Goal: Find specific page/section: Find specific page/section

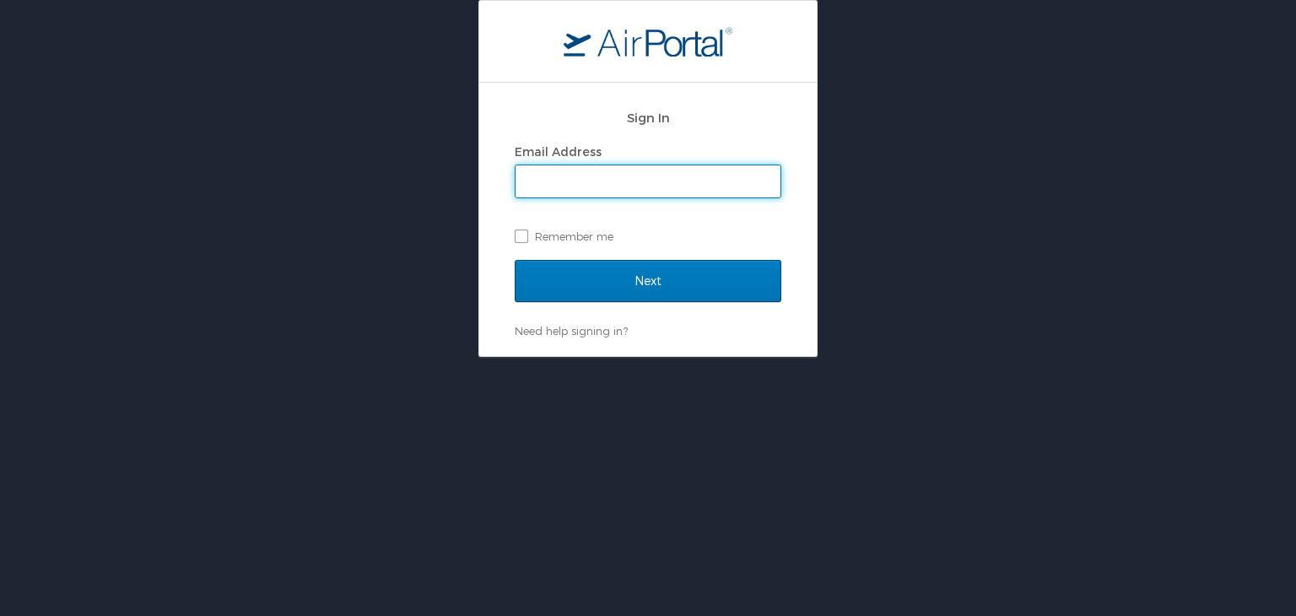
type input "mashunyui.shimrang@cbtravel.com"
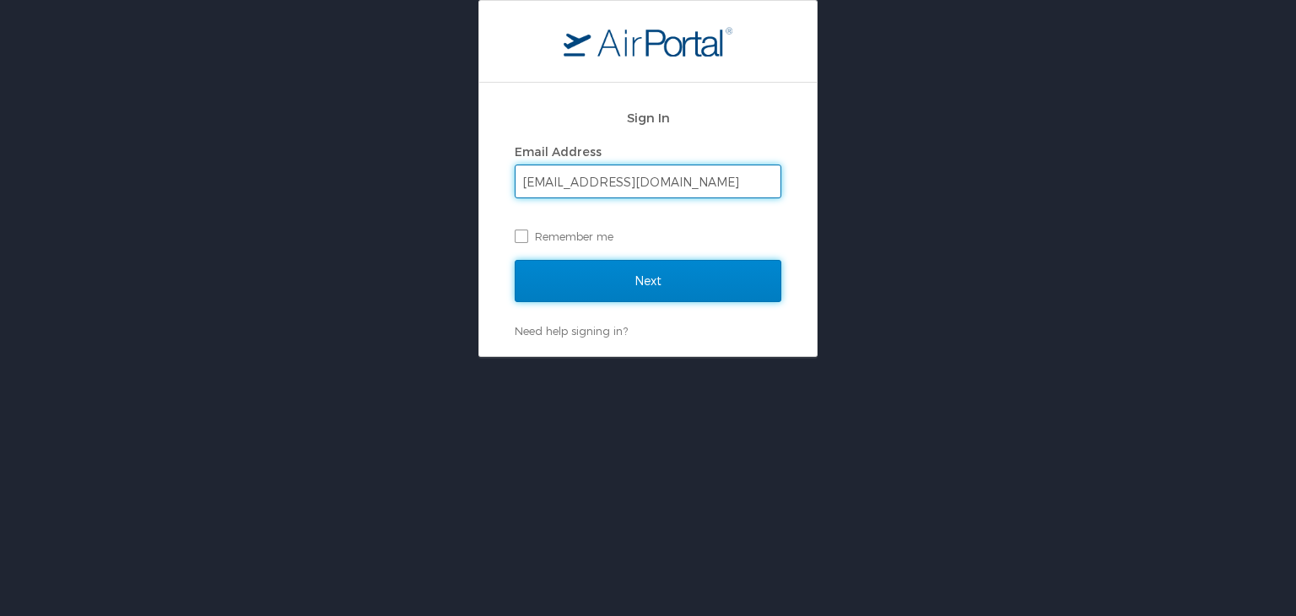
click at [591, 287] on input "Next" at bounding box center [648, 281] width 267 height 42
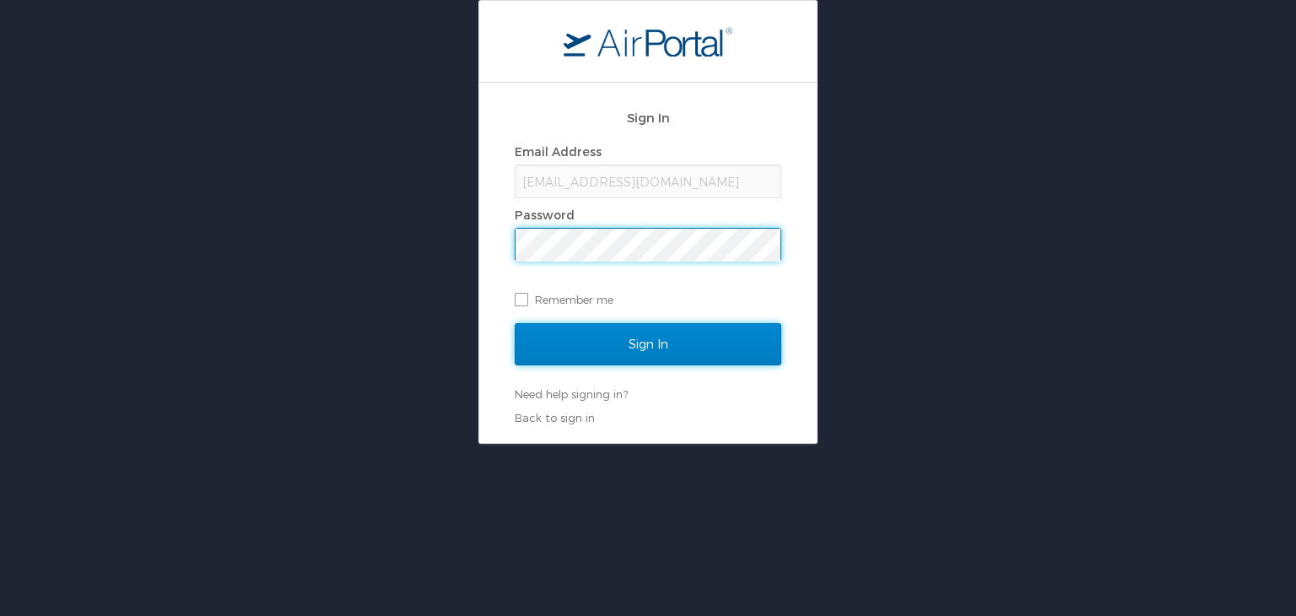
click at [601, 341] on input "Sign In" at bounding box center [648, 344] width 267 height 42
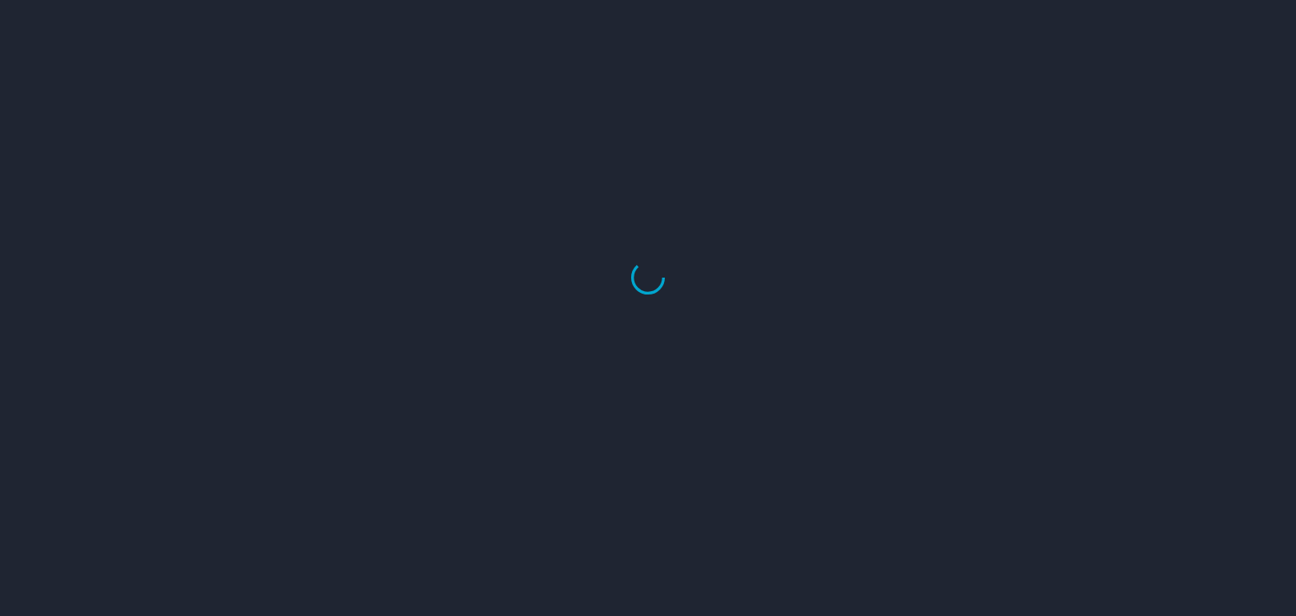
select select "US"
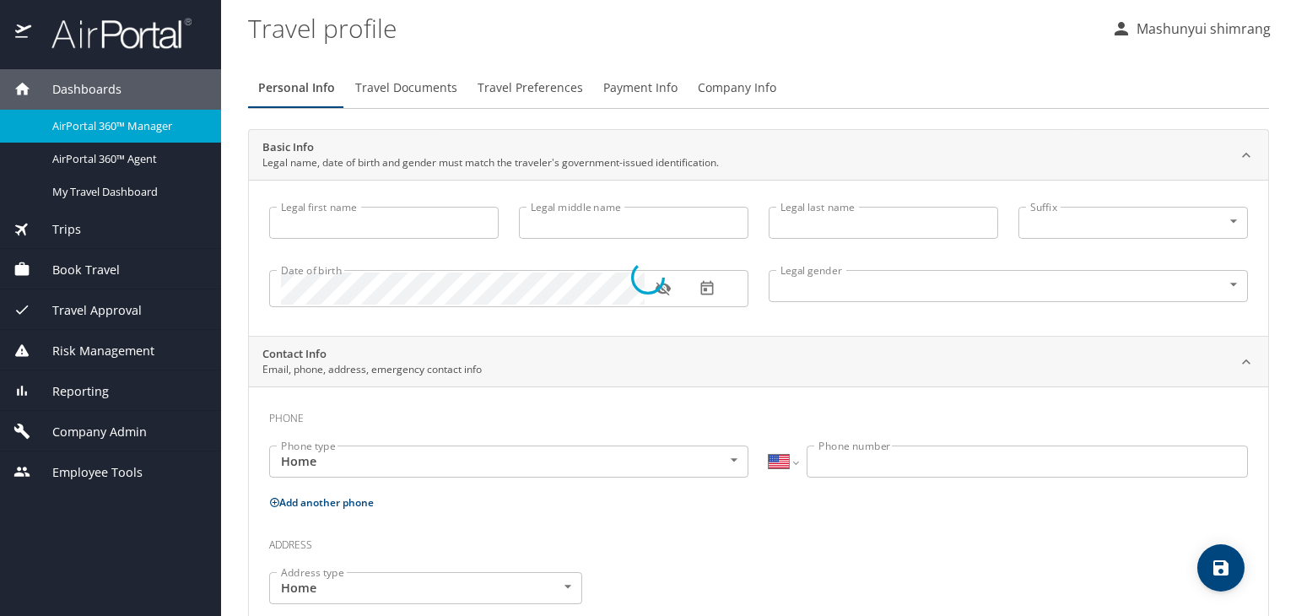
type input "Mashunyui"
type input "shimrang"
type input "Male"
select select "IN"
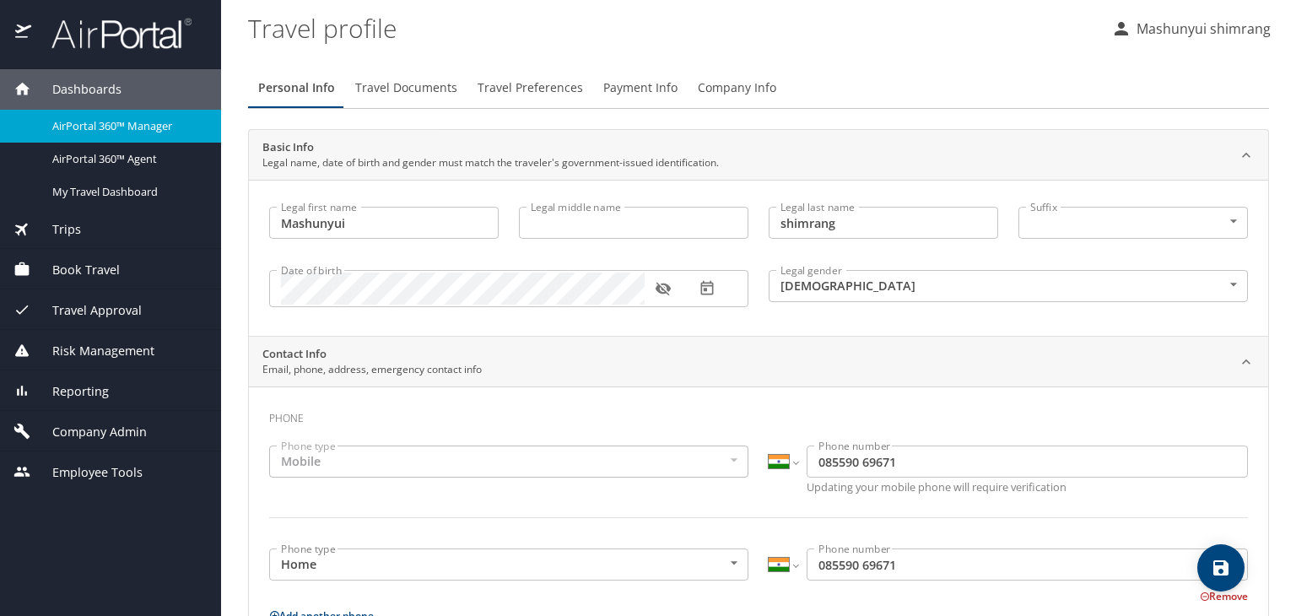
click at [92, 434] on span "Company Admin" at bounding box center [89, 432] width 116 height 19
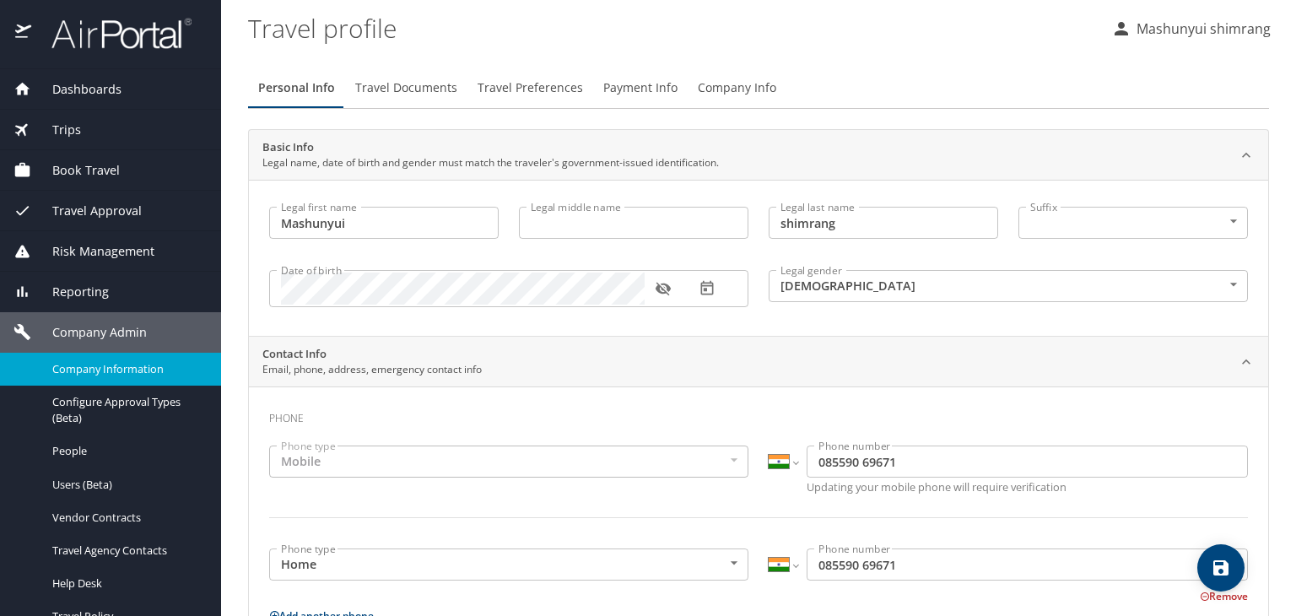
click at [99, 373] on span "Company Information" at bounding box center [126, 369] width 148 height 16
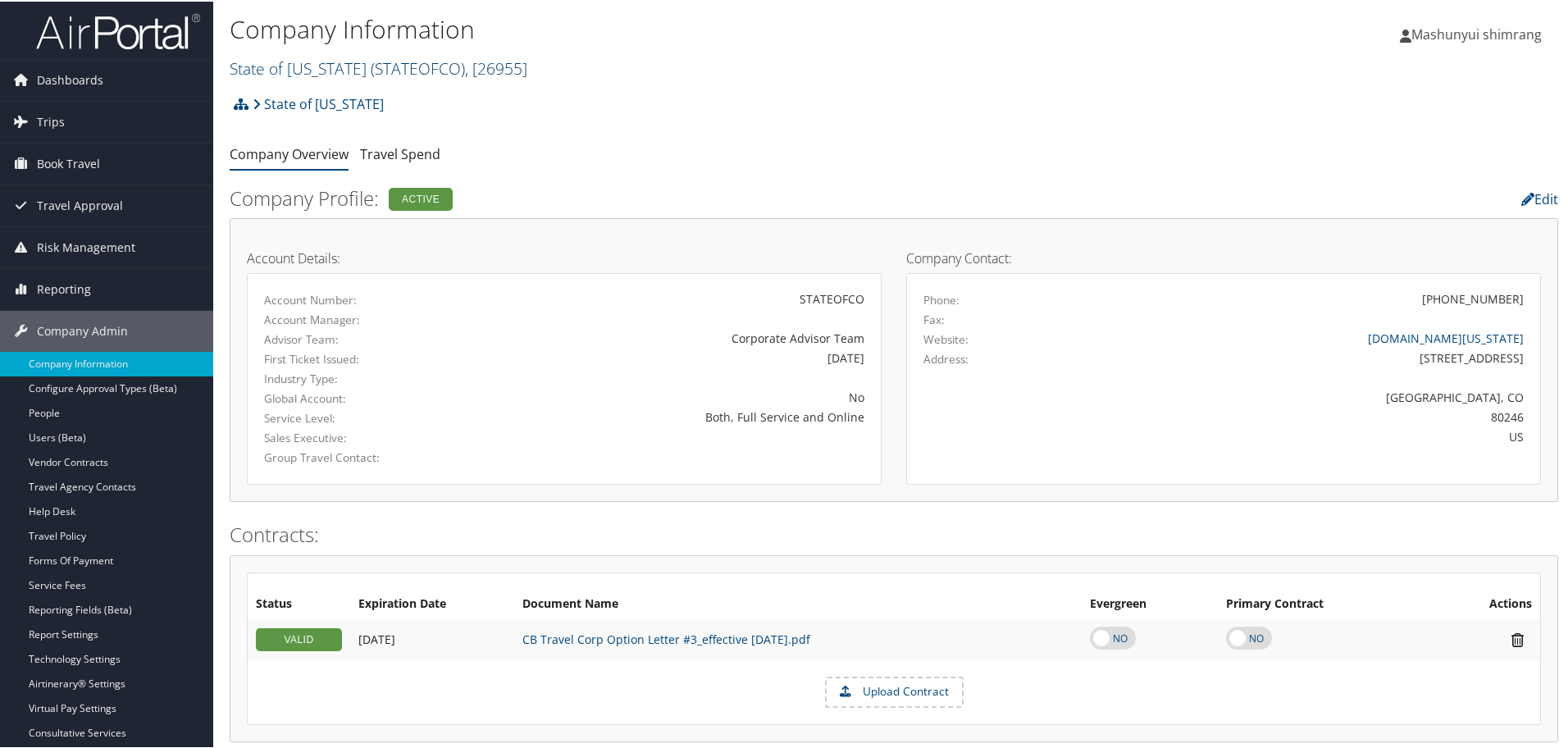
click at [311, 72] on link "State of [US_STATE] ( STATEOFCO ) , [ 26955 ]" at bounding box center [378, 66] width 297 height 22
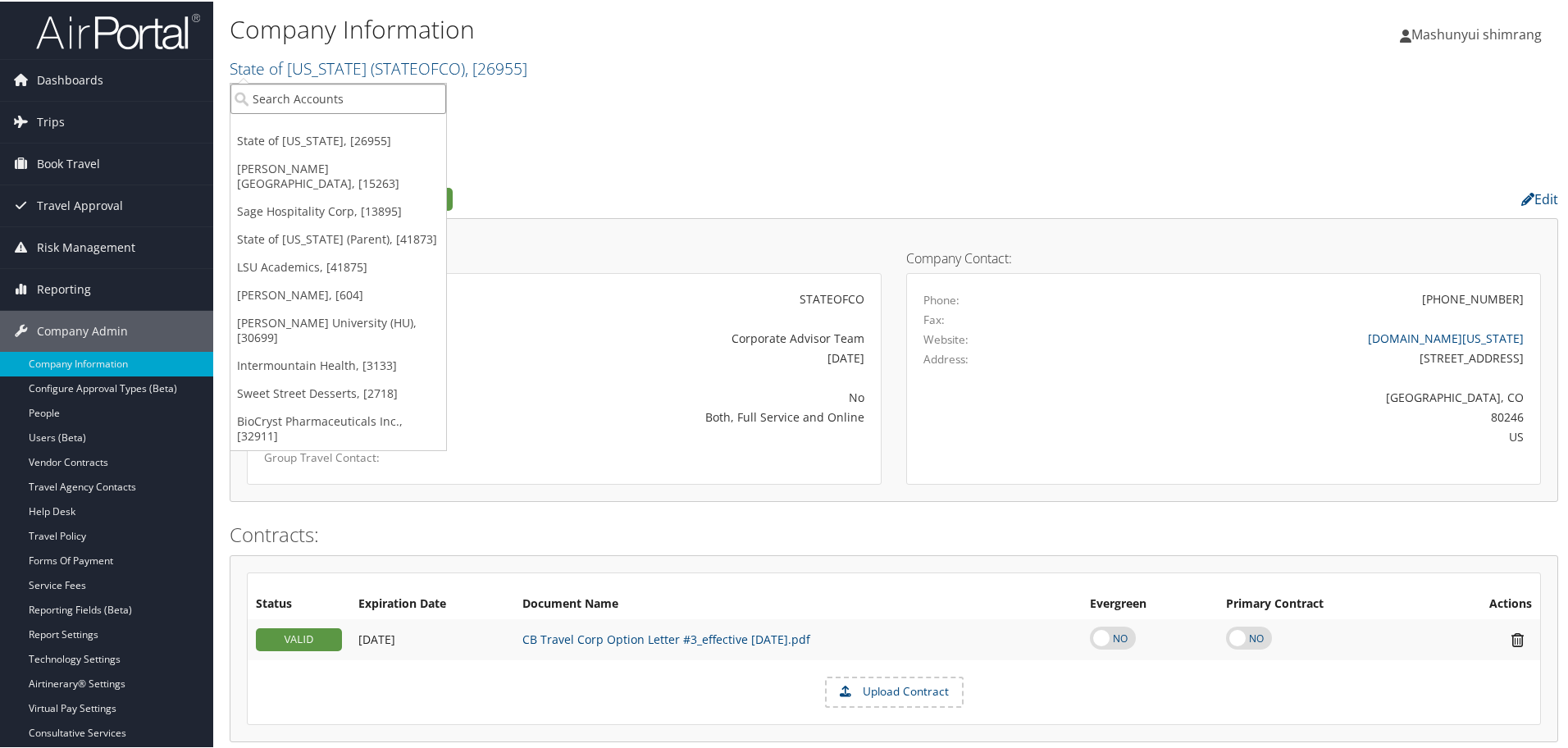
click at [351, 109] on input "search" at bounding box center [338, 96] width 216 height 30
paste input "SME Industries"
type input "SME Industries"
click at [351, 147] on div "Account" at bounding box center [338, 141] width 233 height 15
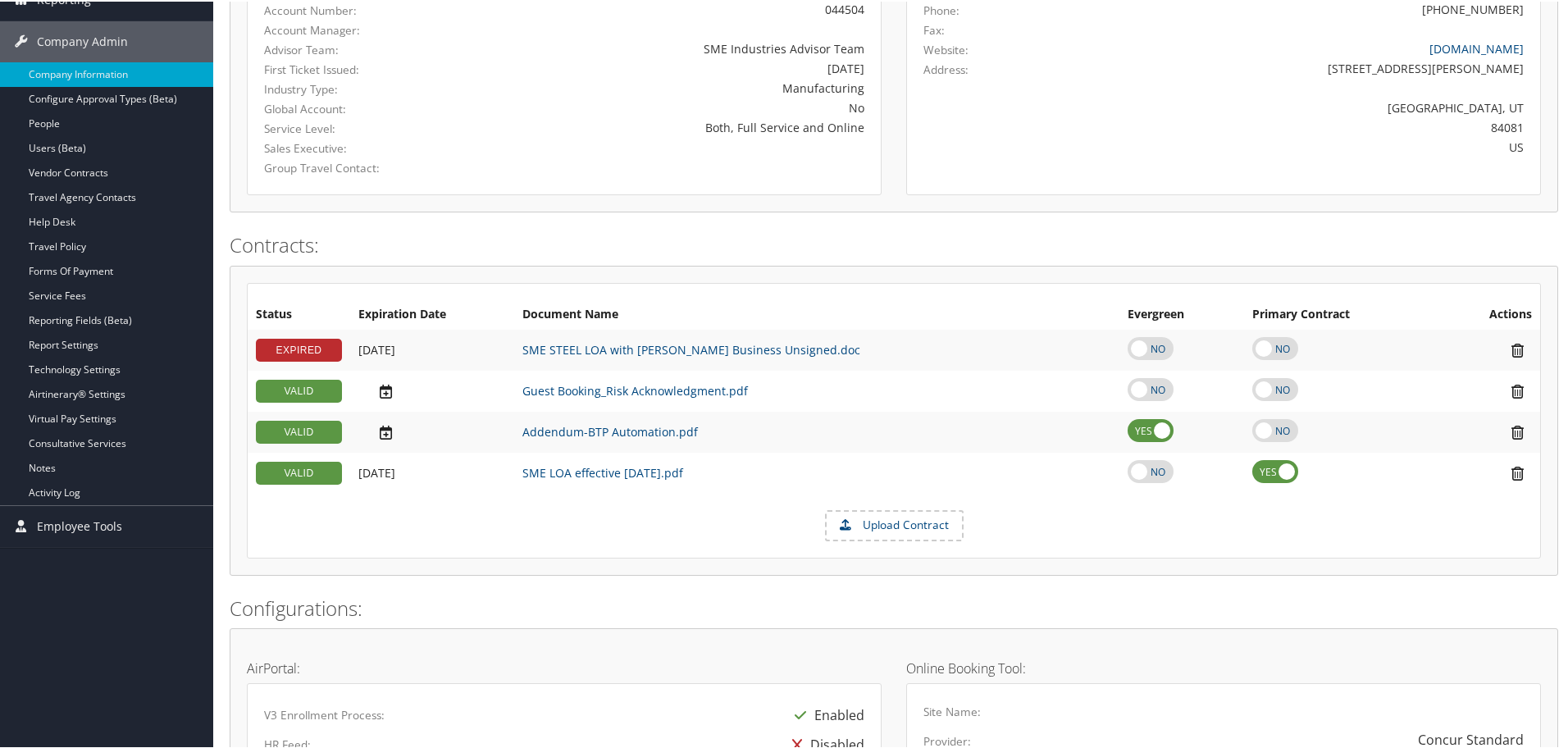
scroll to position [198, 0]
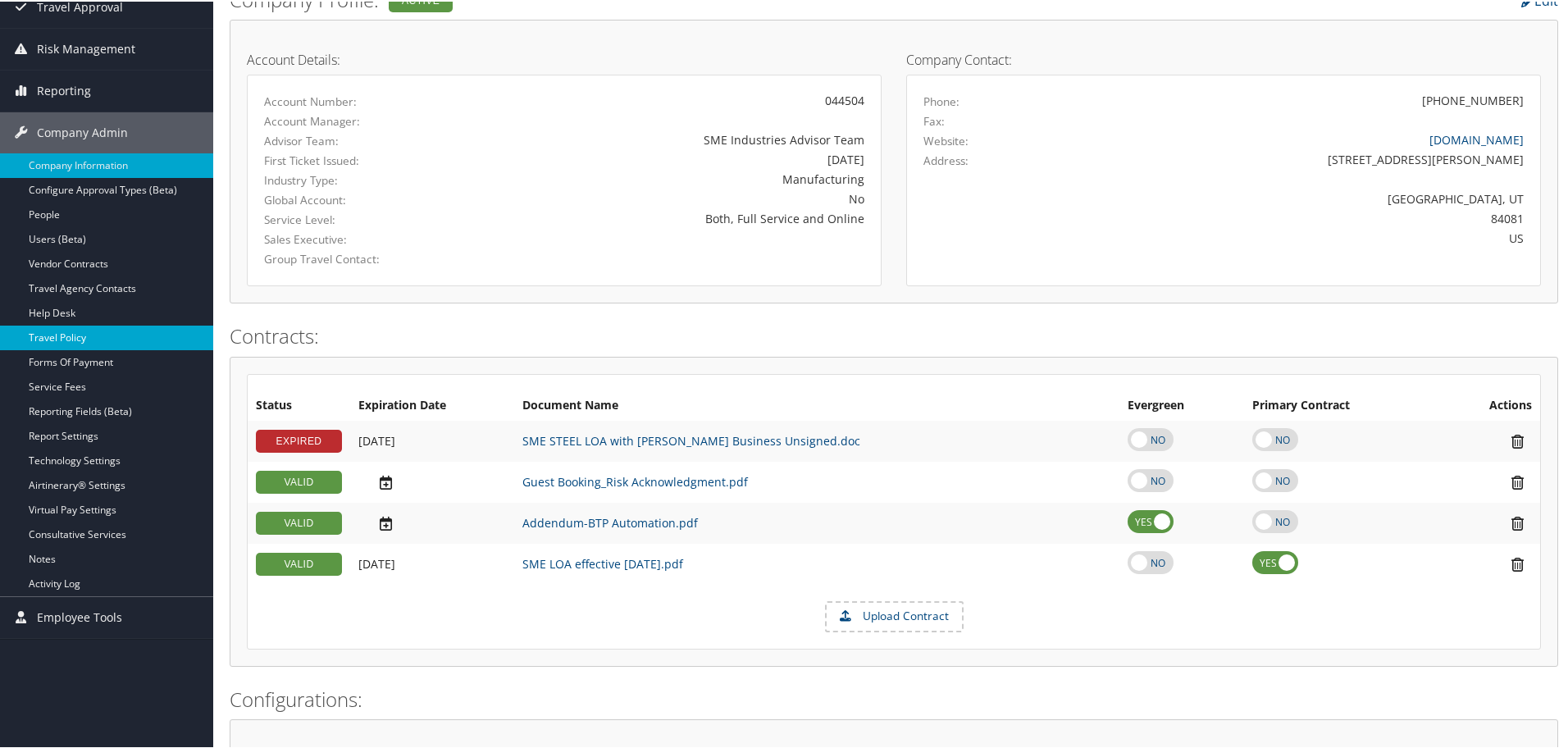
click at [60, 345] on link "Travel Policy" at bounding box center [106, 336] width 213 height 24
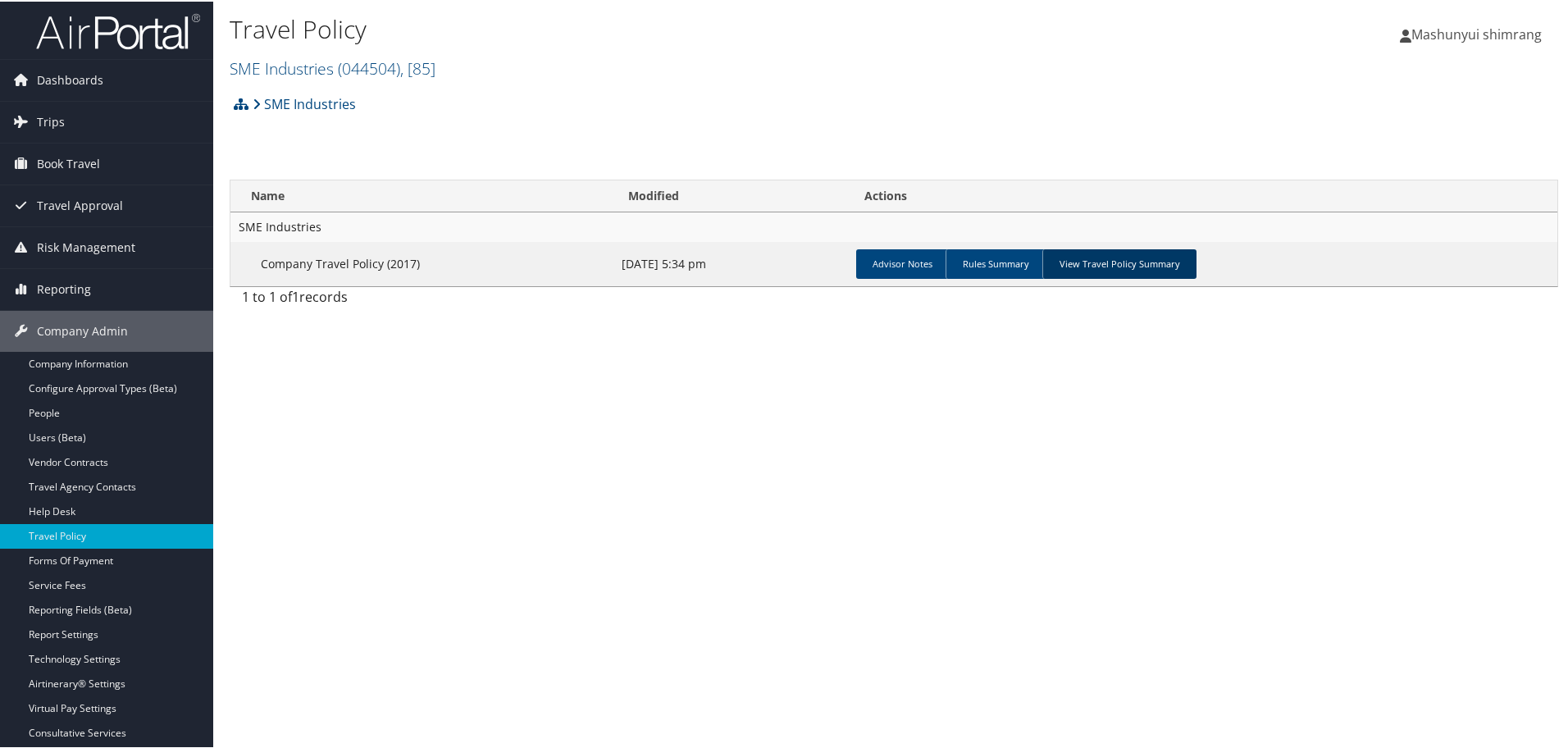
click at [1071, 267] on link "View Travel Policy Summary" at bounding box center [1119, 263] width 155 height 29
